Goal: Information Seeking & Learning: Learn about a topic

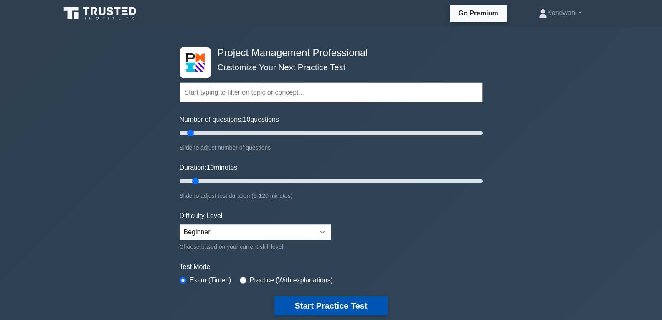
click at [334, 301] on button "Start Practice Test" at bounding box center [331, 305] width 113 height 19
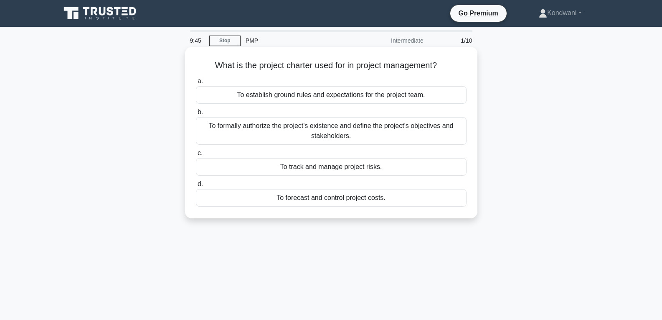
click at [267, 125] on div "To formally authorize the project's existence and define the project's objectiv…" at bounding box center [331, 131] width 271 height 28
click at [196, 115] on input "b. To formally authorize the project's existence and define the project's objec…" at bounding box center [196, 112] width 0 height 5
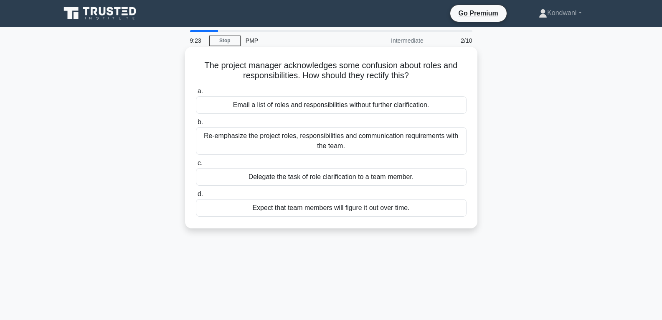
click at [306, 138] on div "Re-emphasize the project roles, responsibilities and communication requirements…" at bounding box center [331, 141] width 271 height 28
click at [287, 140] on div "Re-emphasize the project roles, responsibilities and communication requirements…" at bounding box center [331, 141] width 271 height 28
click at [196, 125] on input "b. Re-emphasize the project roles, responsibilities and communication requireme…" at bounding box center [196, 122] width 0 height 5
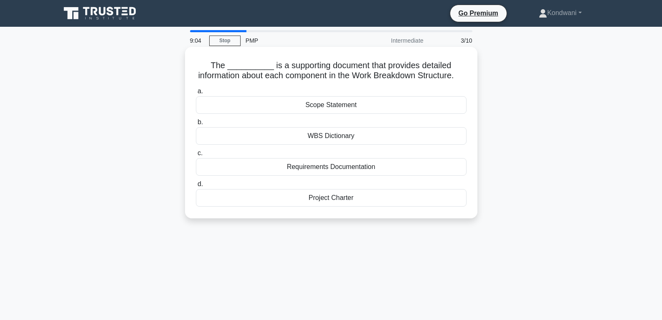
click at [335, 145] on div "WBS Dictionary" at bounding box center [331, 136] width 271 height 18
click at [196, 125] on input "b. WBS Dictionary" at bounding box center [196, 122] width 0 height 5
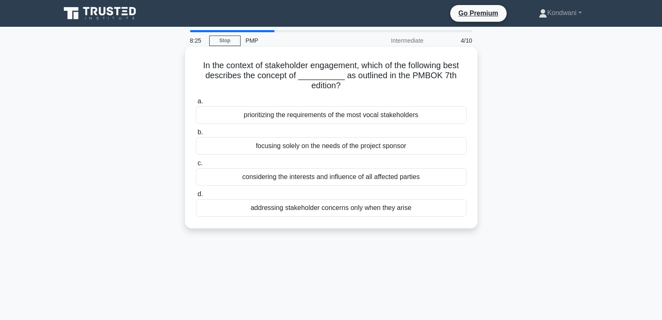
click at [321, 177] on div "considering the interests and influence of all affected parties" at bounding box center [331, 177] width 271 height 18
click at [196, 166] on input "c. considering the interests and influence of all affected parties" at bounding box center [196, 162] width 0 height 5
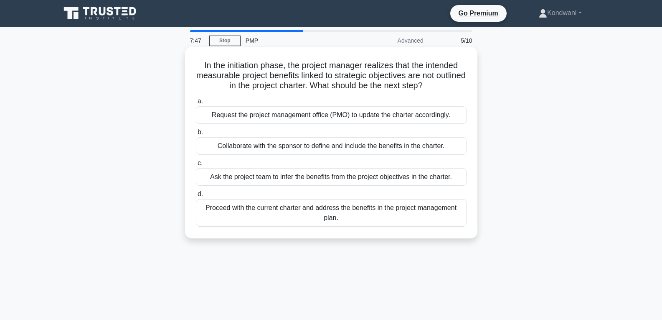
click at [280, 116] on div "Request the project management office (PMO) to update the charter accordingly." at bounding box center [331, 115] width 271 height 18
click at [196, 104] on input "a. Request the project management office (PMO) to update the charter accordingl…" at bounding box center [196, 101] width 0 height 5
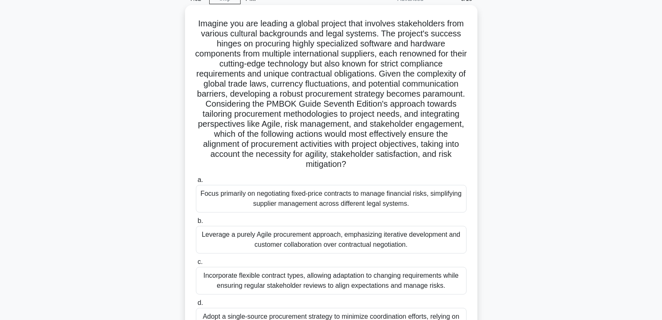
scroll to position [125, 0]
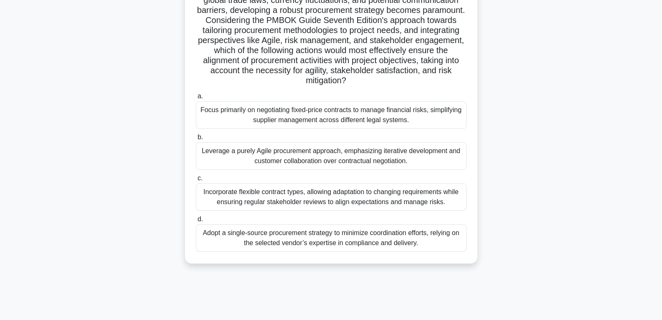
click at [289, 193] on div "Incorporate flexible contract types, allowing adaptation to changing requiremen…" at bounding box center [331, 197] width 271 height 28
click at [196, 181] on input "c. Incorporate flexible contract types, allowing adaptation to changing require…" at bounding box center [196, 178] width 0 height 5
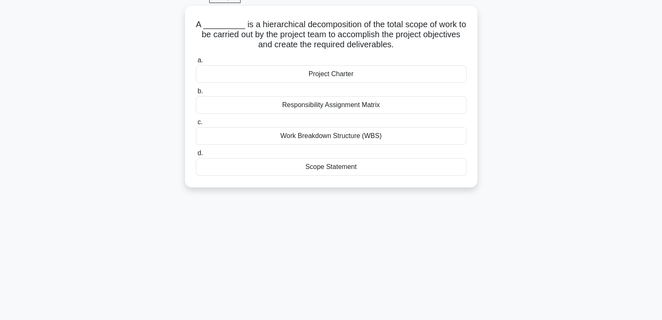
scroll to position [0, 0]
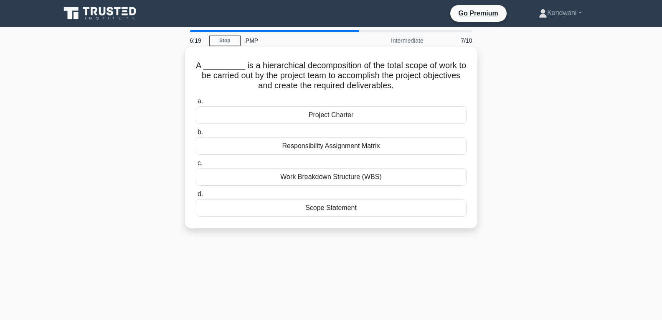
click at [318, 176] on div "Work Breakdown Structure (WBS)" at bounding box center [331, 177] width 271 height 18
click at [196, 166] on input "c. Work Breakdown Structure (WBS)" at bounding box center [196, 162] width 0 height 5
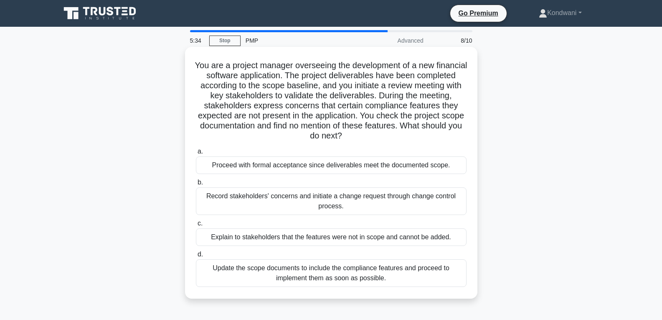
click at [298, 206] on div "Record stakeholders' concerns and initiate a change request through change cont…" at bounding box center [331, 201] width 271 height 28
click at [196, 185] on input "b. Record stakeholders' concerns and initiate a change request through change c…" at bounding box center [196, 182] width 0 height 5
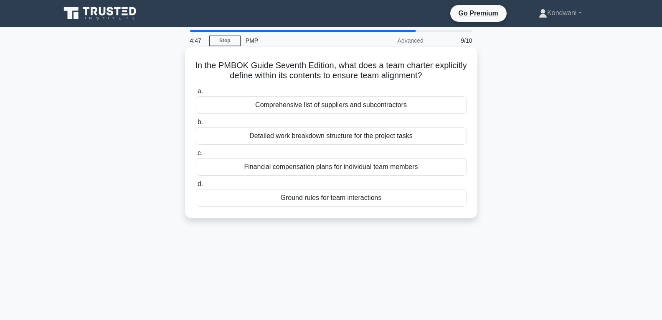
click at [323, 200] on div "Ground rules for team interactions" at bounding box center [331, 198] width 271 height 18
click at [196, 187] on input "d. Ground rules for team interactions" at bounding box center [196, 183] width 0 height 5
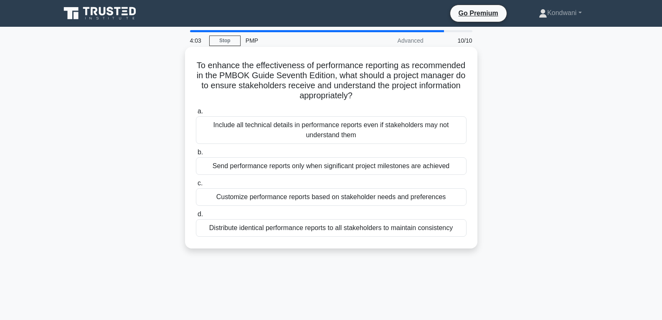
click at [335, 227] on div "Distribute identical performance reports to all stakeholders to maintain consis…" at bounding box center [331, 228] width 271 height 18
click at [196, 217] on input "d. Distribute identical performance reports to all stakeholders to maintain con…" at bounding box center [196, 213] width 0 height 5
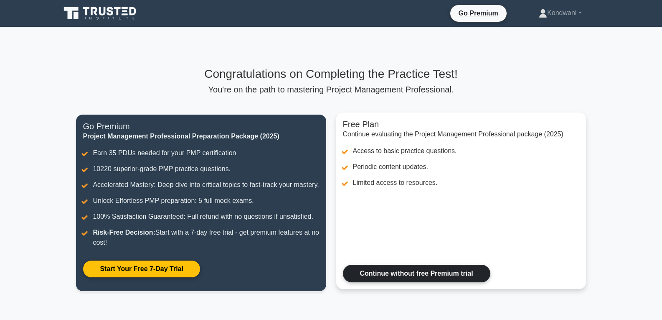
click at [390, 282] on link "Continue without free Premium trial" at bounding box center [417, 274] width 148 height 18
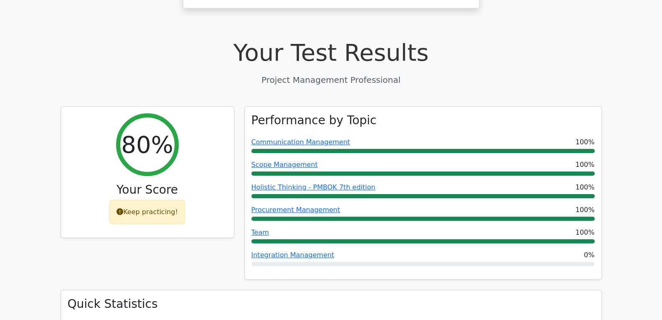
scroll to position [251, 0]
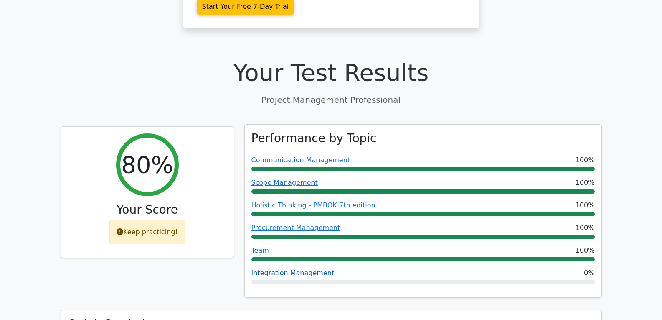
click at [275, 269] on link "Integration Management" at bounding box center [293, 273] width 83 height 8
